Goal: Task Accomplishment & Management: Complete application form

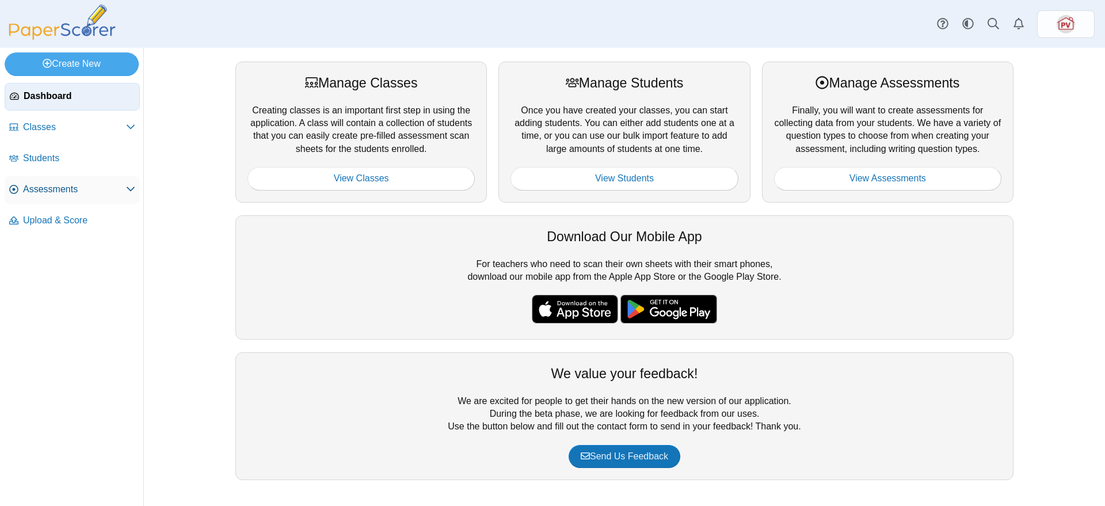
click at [69, 185] on span "Assessments" at bounding box center [74, 189] width 103 height 13
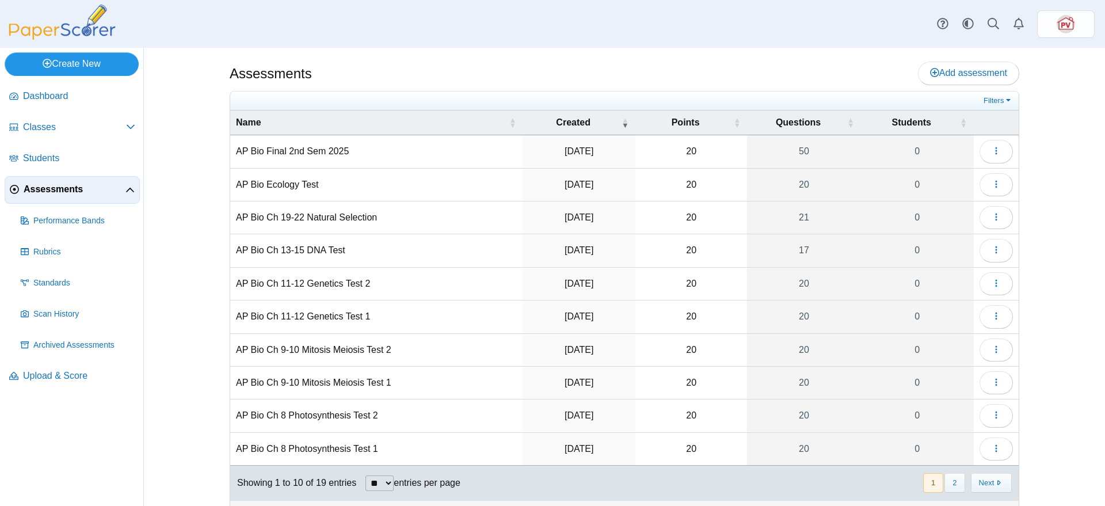
click at [105, 67] on link "Create New" at bounding box center [72, 63] width 134 height 23
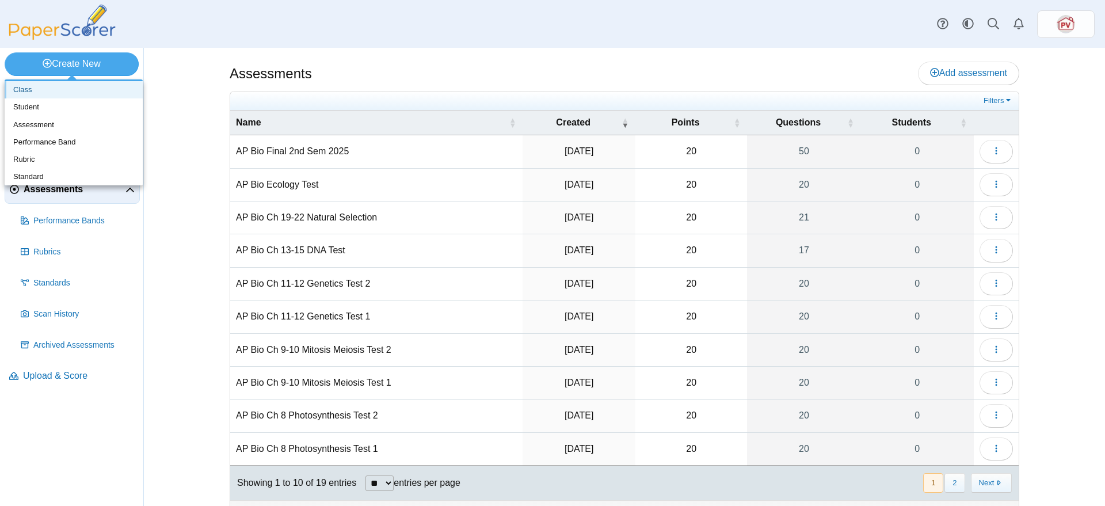
click at [79, 94] on link "Class" at bounding box center [74, 89] width 138 height 17
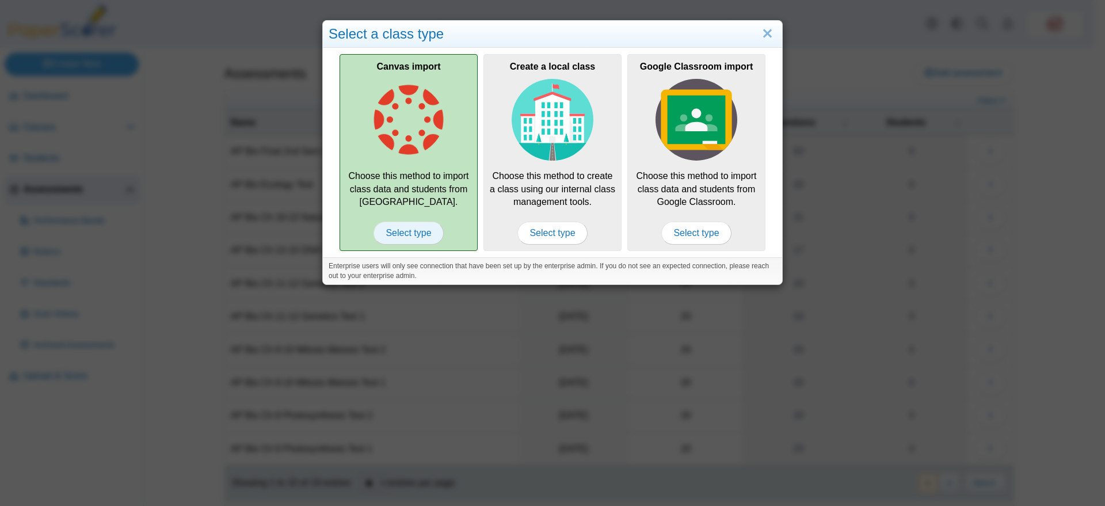
click at [401, 230] on span "Select type" at bounding box center [409, 233] width 70 height 23
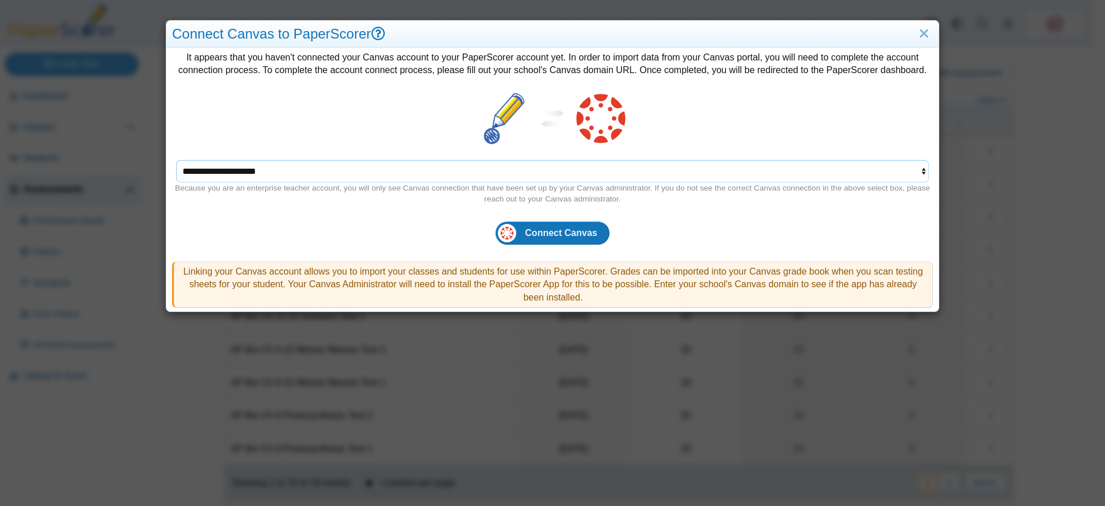
click at [915, 169] on select "**********" at bounding box center [553, 171] width 754 height 22
click at [569, 239] on button "Connect Canvas" at bounding box center [552, 233] width 113 height 23
